Goal: Task Accomplishment & Management: Complete application form

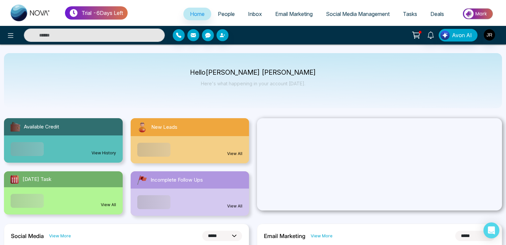
select select "*"
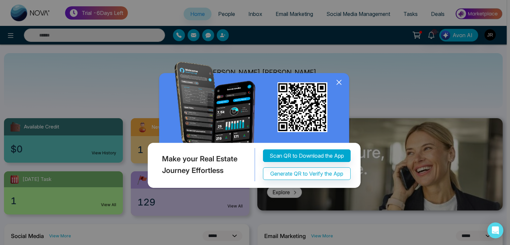
click at [337, 87] on icon at bounding box center [339, 82] width 10 height 10
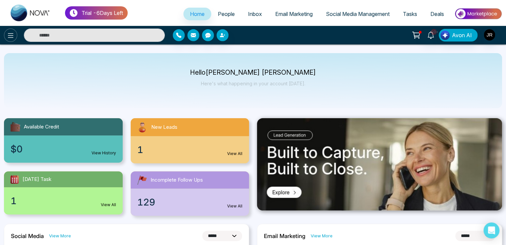
click at [8, 34] on icon at bounding box center [11, 36] width 8 height 8
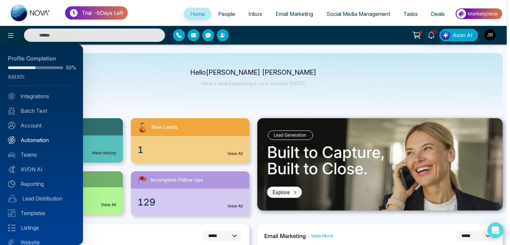
click at [33, 137] on link "Automation" at bounding box center [41, 140] width 67 height 8
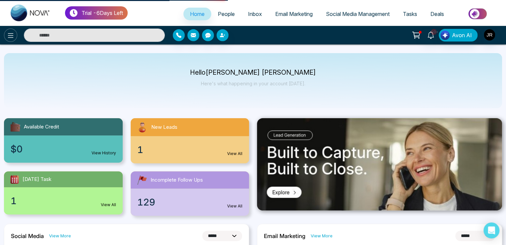
click at [10, 36] on icon at bounding box center [11, 36] width 8 height 8
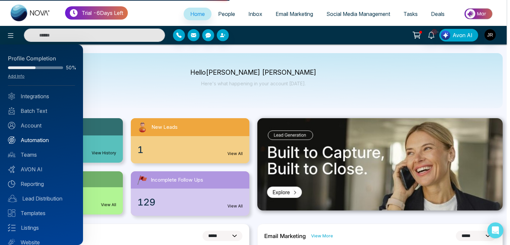
click at [35, 140] on link "Automation" at bounding box center [41, 140] width 67 height 8
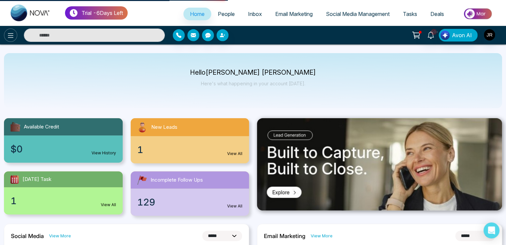
click at [12, 34] on icon at bounding box center [11, 35] width 6 height 5
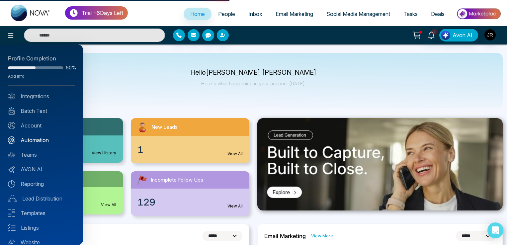
click at [33, 138] on link "Automation" at bounding box center [41, 140] width 67 height 8
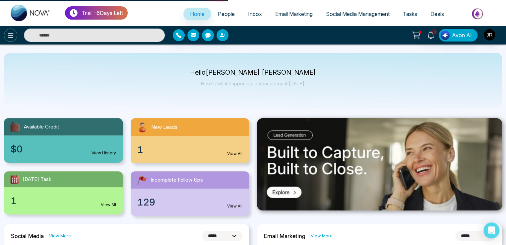
click at [9, 37] on icon at bounding box center [11, 35] width 6 height 5
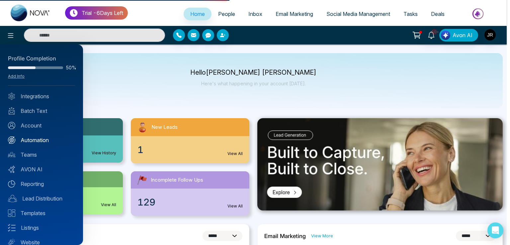
click at [34, 141] on link "Automation" at bounding box center [41, 140] width 67 height 8
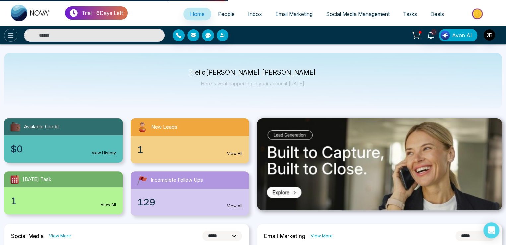
click at [13, 37] on icon at bounding box center [11, 35] width 6 height 5
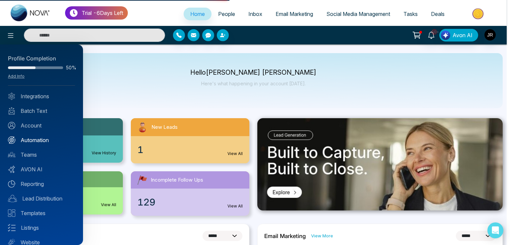
click at [37, 143] on link "Automation" at bounding box center [41, 140] width 67 height 8
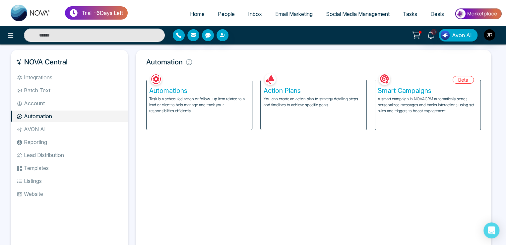
click at [288, 107] on p "You can create an action plan to strategy detailing steps and timelines to achi…" at bounding box center [313, 102] width 100 height 12
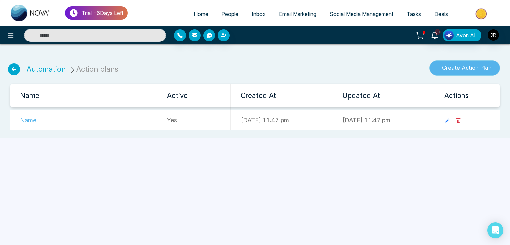
click at [462, 67] on button "Create Action Plan" at bounding box center [464, 67] width 71 height 15
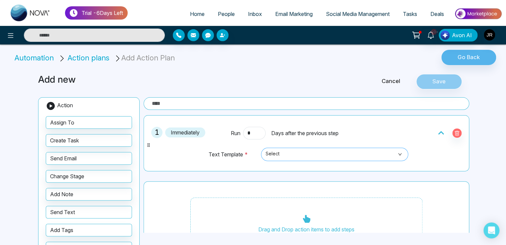
click at [285, 153] on span "Select" at bounding box center [335, 154] width 138 height 11
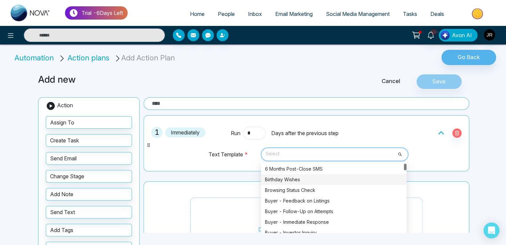
click at [285, 177] on div "Birthday Wishes" at bounding box center [334, 179] width 138 height 7
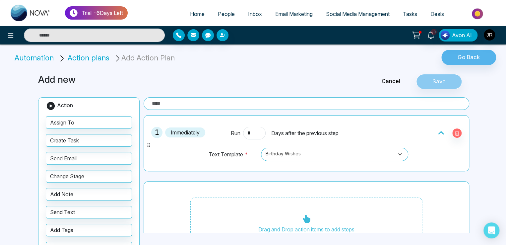
drag, startPoint x: 260, startPoint y: 102, endPoint x: 239, endPoint y: 105, distance: 21.4
click at [243, 104] on input "text" at bounding box center [307, 103] width 326 height 13
click at [239, 105] on input "text" at bounding box center [307, 103] width 326 height 13
drag, startPoint x: 188, startPoint y: 102, endPoint x: 128, endPoint y: 100, distance: 60.4
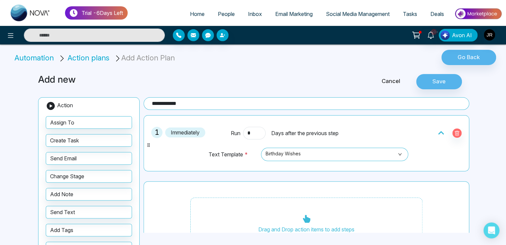
click at [128, 100] on div "**********" at bounding box center [253, 169] width 438 height 207
type input "****"
click at [437, 79] on button "Save" at bounding box center [439, 81] width 46 height 15
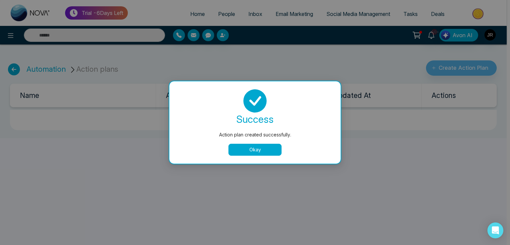
click at [247, 148] on button "Okay" at bounding box center [254, 150] width 53 height 12
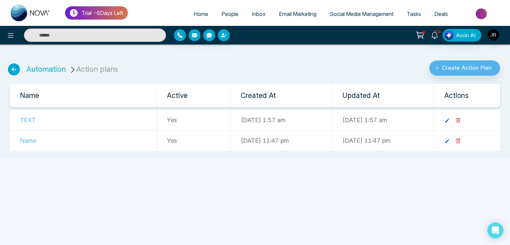
click at [53, 74] on li "Automation" at bounding box center [46, 69] width 39 height 11
click at [52, 72] on link "Automation" at bounding box center [46, 69] width 39 height 9
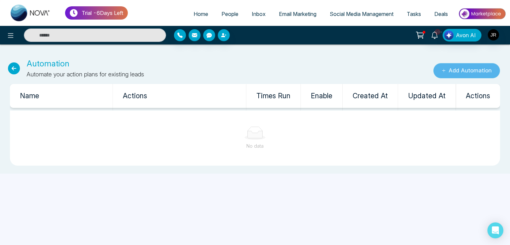
click at [462, 70] on button "Add Automation" at bounding box center [466, 70] width 67 height 15
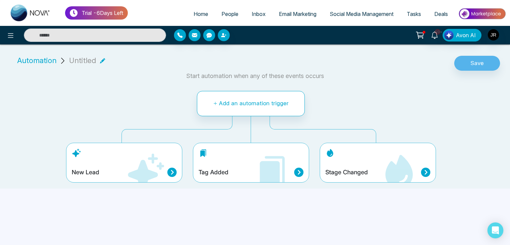
click at [169, 169] on icon at bounding box center [171, 172] width 9 height 9
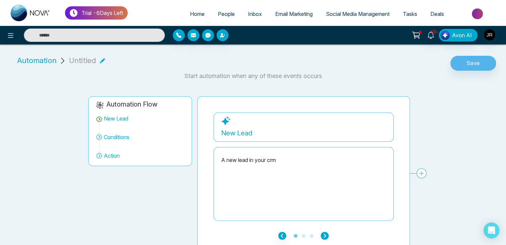
click at [323, 234] on icon "button" at bounding box center [325, 236] width 8 height 8
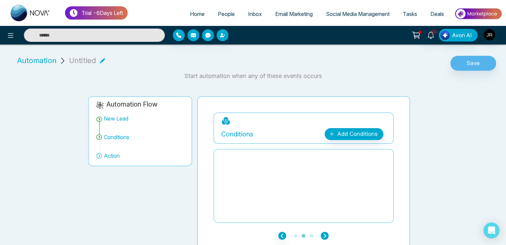
click at [323, 234] on icon "button" at bounding box center [325, 236] width 8 height 8
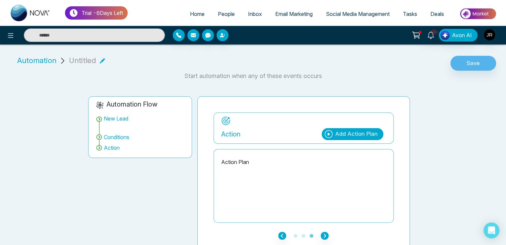
click at [350, 136] on div "Add Action Plan" at bounding box center [356, 134] width 42 height 9
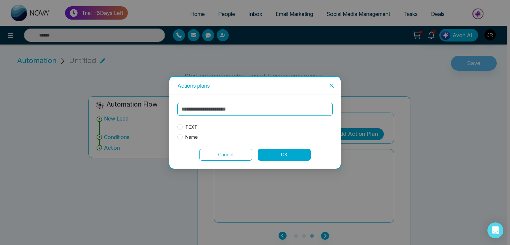
click at [192, 126] on span "TEXT" at bounding box center [191, 126] width 18 height 7
click at [290, 154] on button "OK" at bounding box center [283, 155] width 53 height 12
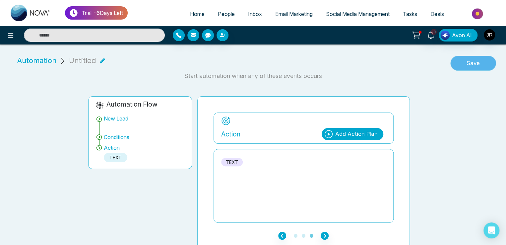
click at [464, 58] on button "Save" at bounding box center [473, 63] width 46 height 15
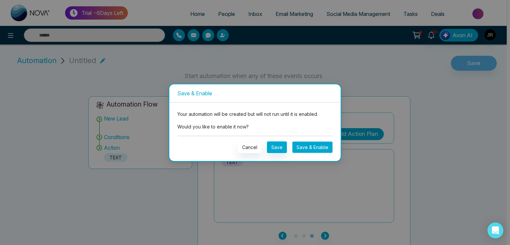
click at [323, 152] on button "Save & Enable" at bounding box center [312, 147] width 40 height 12
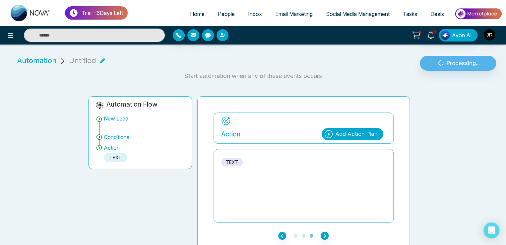
click at [317, 144] on div "Action Add Action Plan TEXT" at bounding box center [304, 167] width 180 height 110
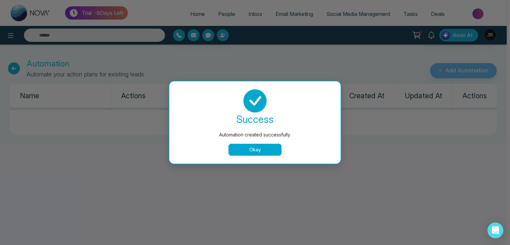
click at [245, 153] on button "Okay" at bounding box center [254, 150] width 53 height 12
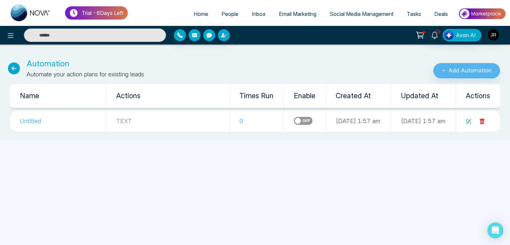
click at [221, 12] on span "People" at bounding box center [229, 14] width 17 height 7
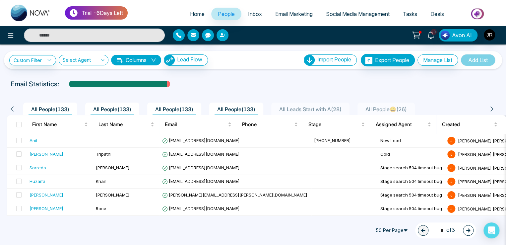
click at [223, 40] on button "button" at bounding box center [223, 35] width 12 height 12
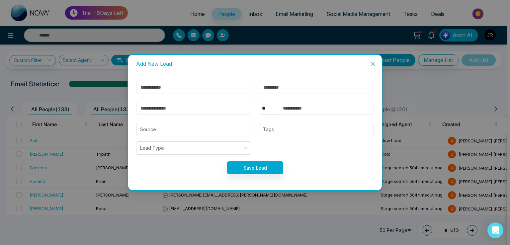
click at [146, 95] on form "** **** *** *** *** **** *** Source Tags Lead Type Save Lead" at bounding box center [254, 131] width 245 height 101
click at [153, 88] on input "text" at bounding box center [193, 87] width 115 height 13
type input "******"
click at [155, 106] on input "email" at bounding box center [193, 108] width 115 height 13
type input "**********"
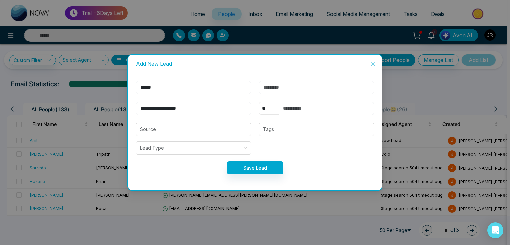
click at [270, 107] on select "** **** *** *** *** **** ***" at bounding box center [269, 108] width 20 height 13
select select "***"
click at [259, 102] on select "** **** *** *** *** **** ***" at bounding box center [269, 108] width 20 height 13
click at [295, 106] on input "text" at bounding box center [326, 108] width 95 height 13
type input "**********"
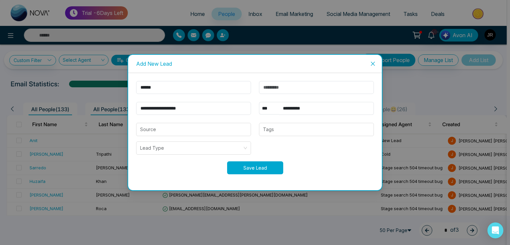
click at [268, 162] on button "Save Lead" at bounding box center [255, 167] width 56 height 13
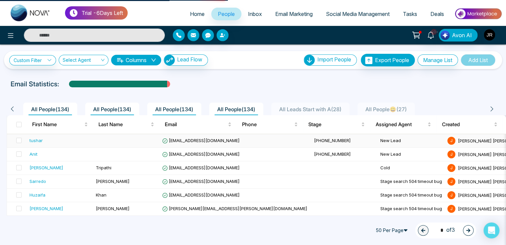
click at [189, 136] on td "asjoshi7777@gmail.com" at bounding box center [236, 141] width 152 height 14
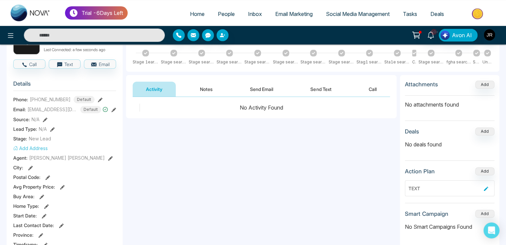
scroll to position [66, 0]
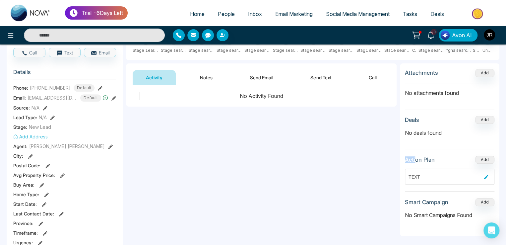
drag, startPoint x: 406, startPoint y: 158, endPoint x: 417, endPoint y: 158, distance: 11.0
click at [417, 158] on h3 "Action Plan" at bounding box center [420, 159] width 30 height 7
drag, startPoint x: 409, startPoint y: 176, endPoint x: 420, endPoint y: 175, distance: 11.0
click at [420, 175] on div "TEXT" at bounding box center [445, 176] width 73 height 7
click at [418, 158] on h3 "Action Plan" at bounding box center [420, 159] width 30 height 7
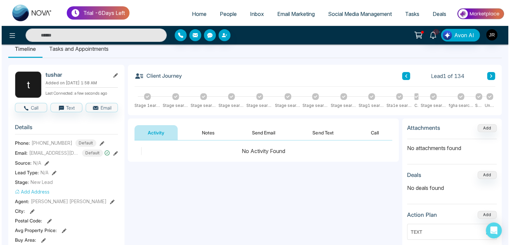
scroll to position [0, 0]
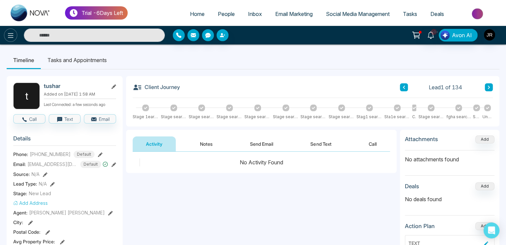
click at [6, 35] on button at bounding box center [10, 35] width 13 height 13
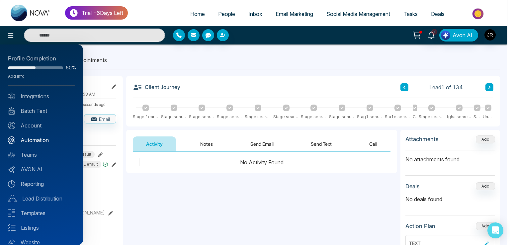
click at [38, 136] on link "Automation" at bounding box center [41, 140] width 67 height 8
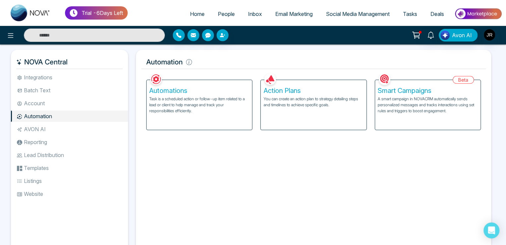
click at [207, 83] on div "Automations Task is a scheduled action or follow-up item related to a lead or c…" at bounding box center [199, 105] width 105 height 50
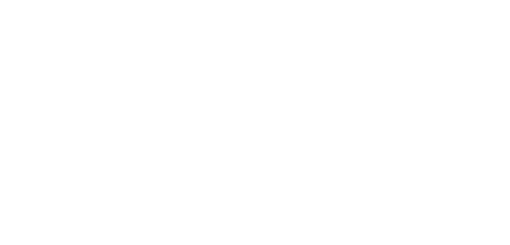
select select "*"
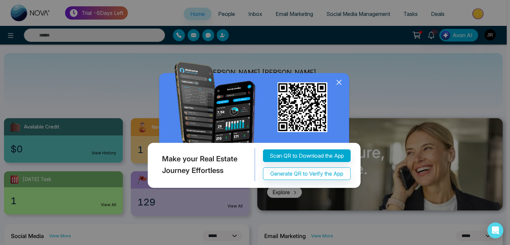
click at [339, 83] on icon at bounding box center [338, 82] width 4 height 4
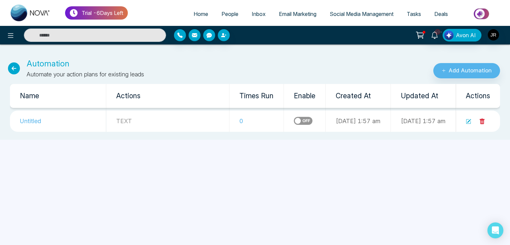
click at [221, 14] on span "People" at bounding box center [229, 14] width 17 height 7
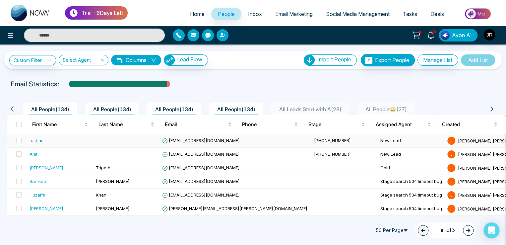
click at [192, 138] on span "[EMAIL_ADDRESS][DOMAIN_NAME]" at bounding box center [201, 140] width 78 height 5
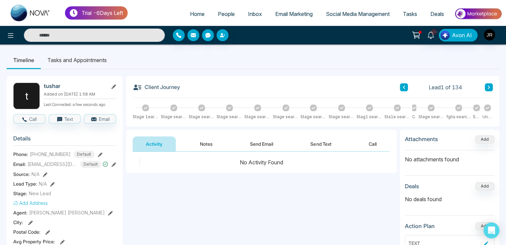
click at [221, 15] on span "People" at bounding box center [226, 14] width 17 height 7
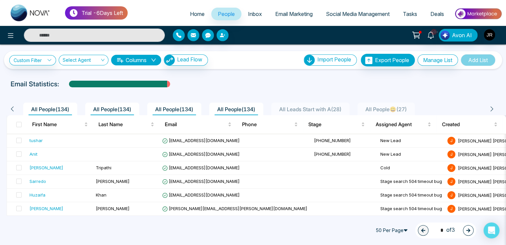
click at [109, 110] on span "All People ( 134 )" at bounding box center [112, 109] width 43 height 7
click at [190, 109] on span "All People ( 134 )" at bounding box center [174, 109] width 43 height 7
click at [191, 140] on span "asjoshi7777@gmail.com" at bounding box center [201, 140] width 78 height 5
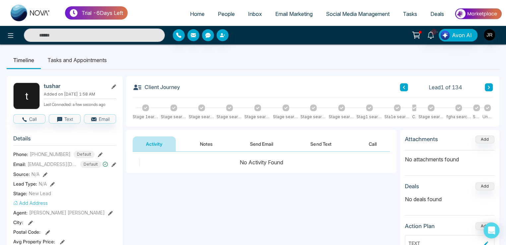
click at [211, 141] on button "Notes" at bounding box center [206, 143] width 39 height 15
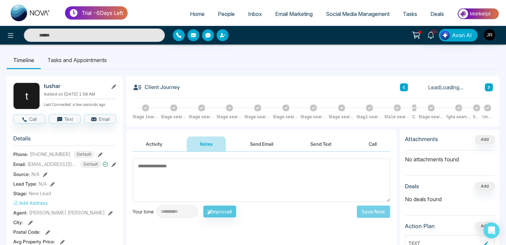
click at [166, 144] on button "Activity" at bounding box center [154, 143] width 43 height 15
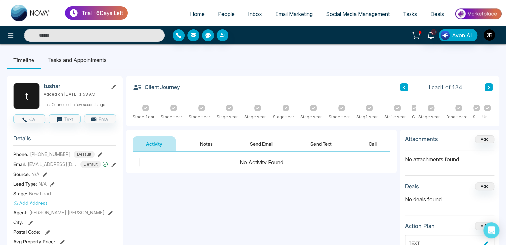
scroll to position [66, 0]
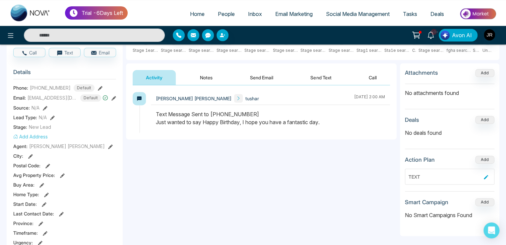
click at [221, 12] on span "People" at bounding box center [226, 14] width 17 height 7
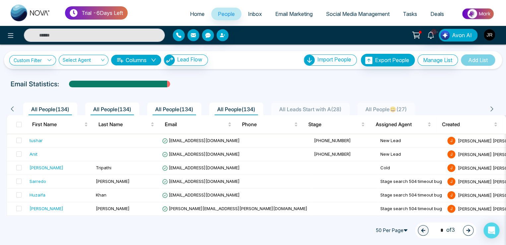
click at [492, 40] on img "button" at bounding box center [489, 34] width 11 height 11
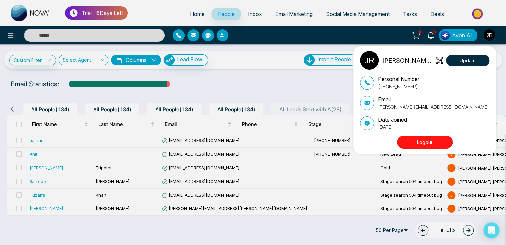
click at [424, 141] on button "Logout" at bounding box center [425, 142] width 56 height 13
